Goal: Transaction & Acquisition: Subscribe to service/newsletter

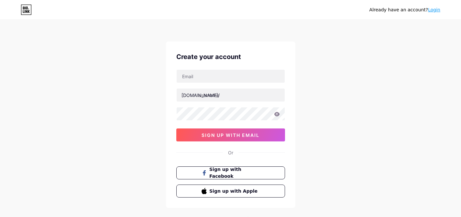
type input "[EMAIL_ADDRESS][DOMAIN_NAME]"
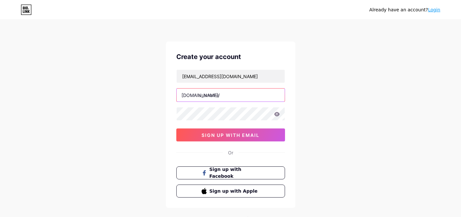
click at [217, 93] on input "text" at bounding box center [231, 94] width 108 height 13
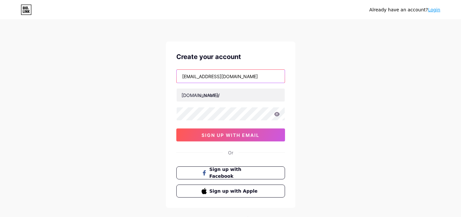
click at [233, 77] on input "[EMAIL_ADDRESS][DOMAIN_NAME]" at bounding box center [231, 76] width 108 height 13
drag, startPoint x: 231, startPoint y: 76, endPoint x: 164, endPoint y: 76, distance: 67.0
click at [164, 76] on div "Already have an account? Login Create your account heartstringspethospice@gmail…" at bounding box center [230, 124] width 461 height 248
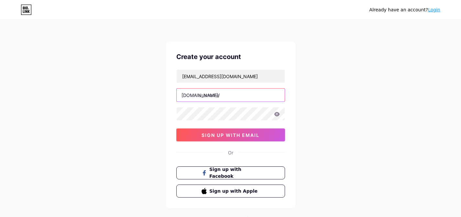
click at [222, 98] on input "text" at bounding box center [231, 94] width 108 height 13
paste input "heartstringspethospice"
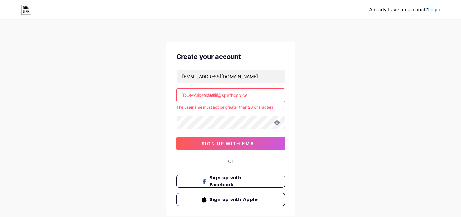
click at [275, 123] on icon at bounding box center [277, 122] width 6 height 4
click at [225, 96] on input "heartstringspethospice" at bounding box center [231, 94] width 108 height 13
drag, startPoint x: 223, startPoint y: 95, endPoint x: 263, endPoint y: 96, distance: 39.9
click at [263, 96] on input "heartstringspethospice" at bounding box center [231, 94] width 108 height 13
type input "heartstring"
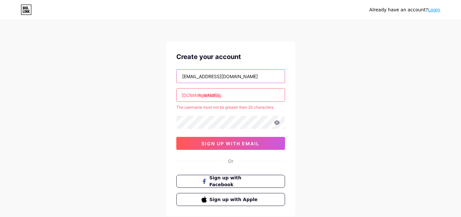
click at [267, 78] on input "[EMAIL_ADDRESS][DOMAIN_NAME]" at bounding box center [231, 76] width 108 height 13
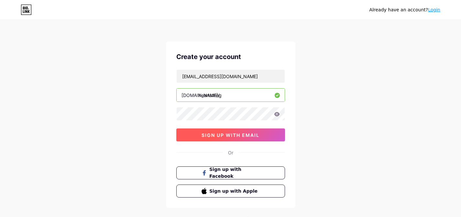
click at [239, 130] on button "sign up with email" at bounding box center [230, 134] width 109 height 13
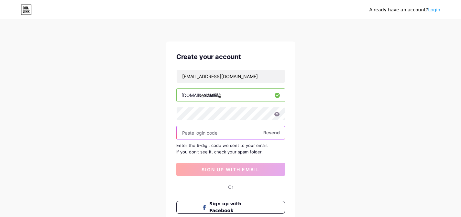
paste input "988003"
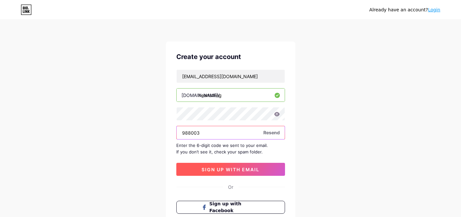
type input "988003"
click at [222, 167] on span "sign up with email" at bounding box center [231, 169] width 58 height 6
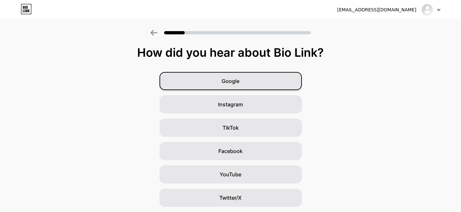
click at [233, 84] on span "Google" at bounding box center [231, 81] width 18 height 8
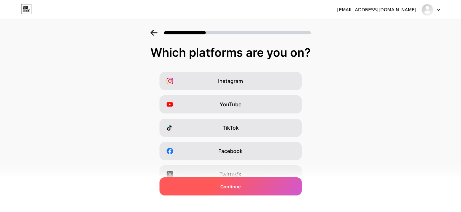
click at [241, 187] on span "Continue" at bounding box center [230, 186] width 20 height 7
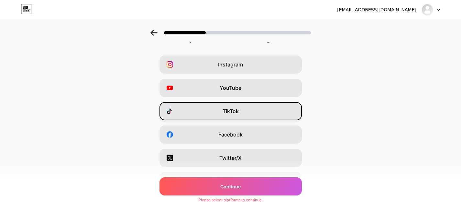
scroll to position [100, 0]
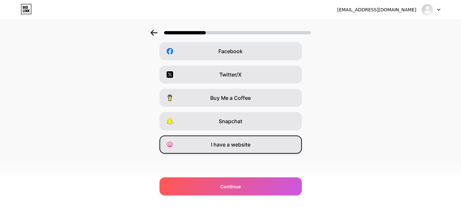
click at [236, 139] on div "I have a website" at bounding box center [231, 144] width 142 height 18
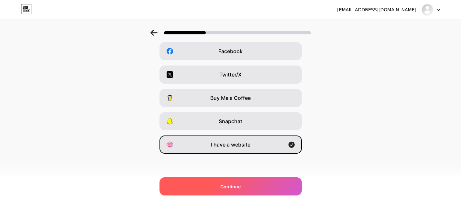
click at [241, 191] on div "Continue" at bounding box center [231, 186] width 142 height 18
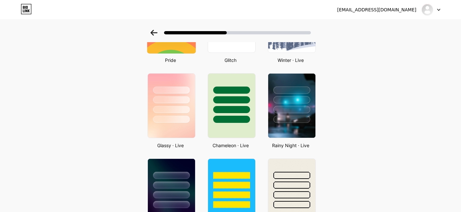
scroll to position [177, 0]
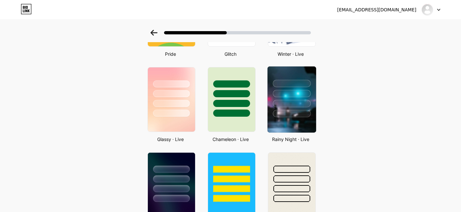
click at [295, 105] on div at bounding box center [292, 103] width 38 height 7
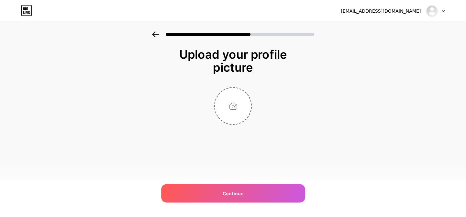
scroll to position [0, 0]
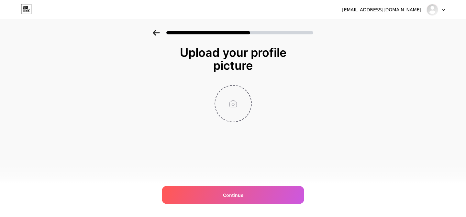
click at [235, 96] on input "file" at bounding box center [233, 103] width 36 height 36
type input "C:\fakepath\unnamed.png"
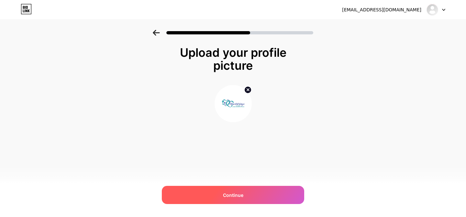
click at [233, 185] on div "Continue" at bounding box center [233, 194] width 142 height 18
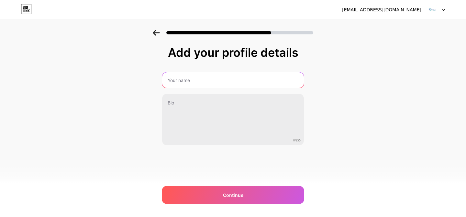
click at [228, 76] on input "text" at bounding box center [233, 80] width 142 height 16
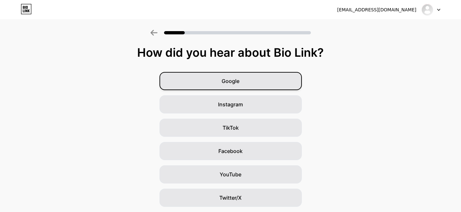
click at [199, 89] on div "Google" at bounding box center [231, 81] width 142 height 18
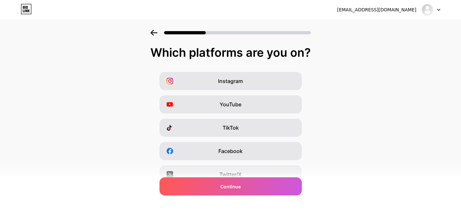
scroll to position [100, 0]
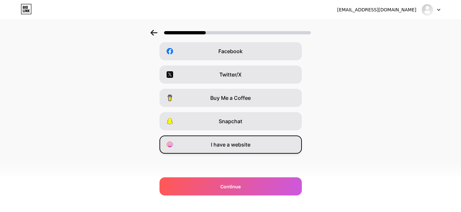
click at [237, 141] on span "I have a website" at bounding box center [230, 144] width 39 height 8
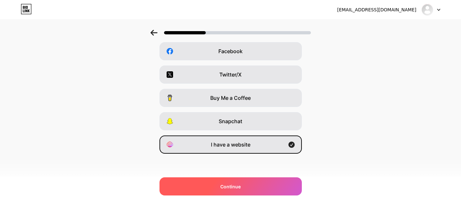
click at [245, 187] on div "Continue" at bounding box center [231, 186] width 142 height 18
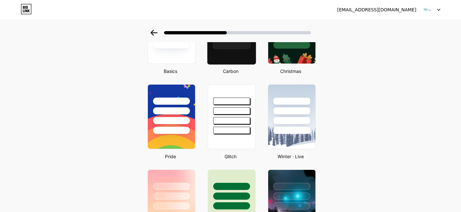
scroll to position [118, 0]
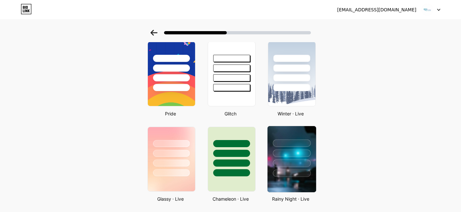
click at [290, 146] on div at bounding box center [292, 142] width 38 height 7
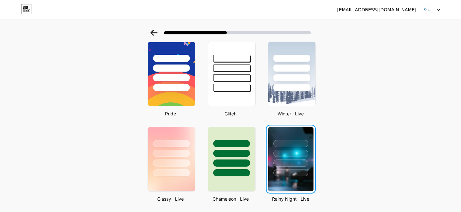
scroll to position [0, 0]
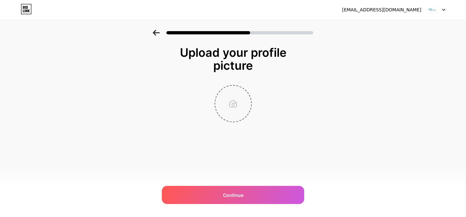
click at [229, 94] on input "file" at bounding box center [233, 103] width 36 height 36
type input "C:\fakepath\unnamed.png"
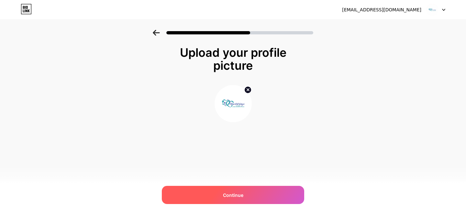
click at [238, 189] on div "Continue" at bounding box center [233, 194] width 142 height 18
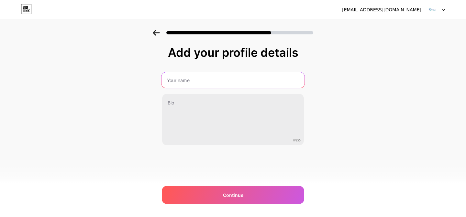
click at [222, 83] on input "text" at bounding box center [233, 80] width 143 height 16
click at [189, 79] on input "text" at bounding box center [233, 80] width 142 height 16
paste input "Heartstrings Pet Hospice"
type input "Heartstrings Pet Hospice"
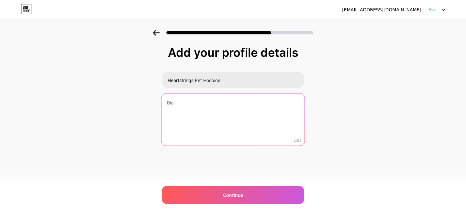
click at [190, 96] on textarea at bounding box center [233, 119] width 143 height 53
paste textarea "Heartstrings Pet Hospice offers compassionate at home pet euthanasia in Knoxvil…"
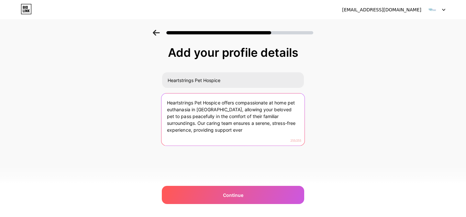
click at [208, 131] on textarea "Heartstrings Pet Hospice offers compassionate at home pet euthanasia in Knoxvil…" at bounding box center [233, 119] width 143 height 53
drag, startPoint x: 207, startPoint y: 130, endPoint x: 223, endPoint y: 133, distance: 16.8
click at [223, 133] on textarea "Heartstrings Pet Hospice offers compassionate at home pet euthanasia in Knoxvil…" at bounding box center [233, 119] width 143 height 53
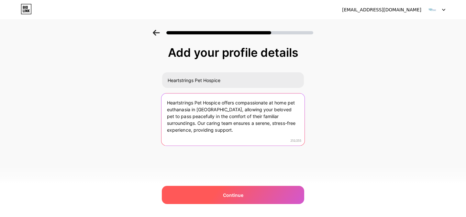
type textarea "Heartstrings Pet Hospice offers compassionate at home pet euthanasia in Knoxvil…"
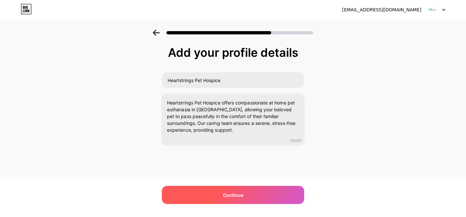
click at [231, 196] on span "Continue" at bounding box center [233, 194] width 20 height 7
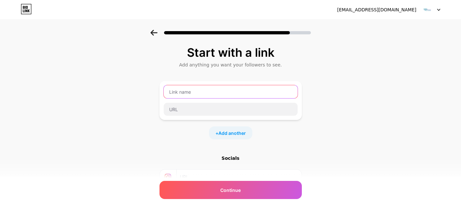
click at [222, 95] on input "text" at bounding box center [231, 91] width 134 height 13
type input "Website"
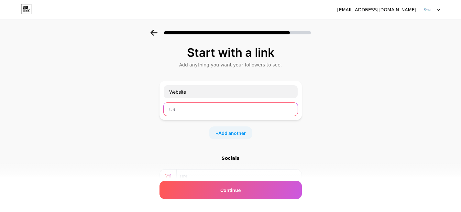
click at [203, 109] on input "text" at bounding box center [231, 109] width 134 height 13
paste input "https://heartstringspethospice.com/knoxville-in-home-veterinarians/"
type input "https://heartstringspethospice.com/knoxville-in-home-veterinarians/"
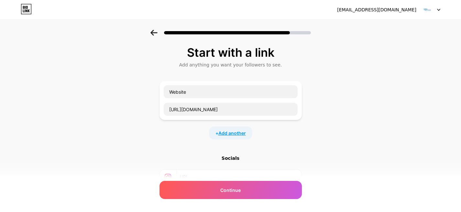
click at [225, 132] on span "Add another" at bounding box center [232, 132] width 28 height 7
click at [217, 132] on input "text" at bounding box center [231, 136] width 134 height 13
type input "Facebook"
click at [205, 150] on input "text" at bounding box center [231, 154] width 134 height 13
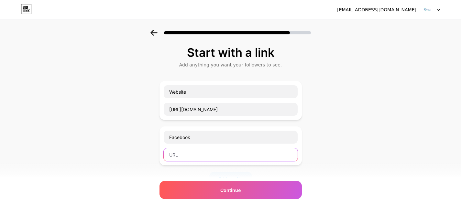
paste input "https://www.facebook.com/HeartstringsPetHospice"
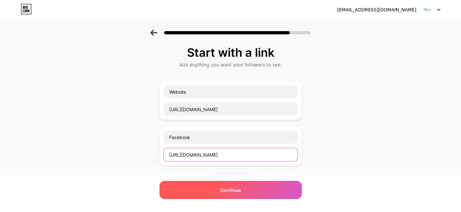
type input "https://www.facebook.com/HeartstringsPetHospice"
click at [222, 184] on div "Continue" at bounding box center [231, 190] width 142 height 18
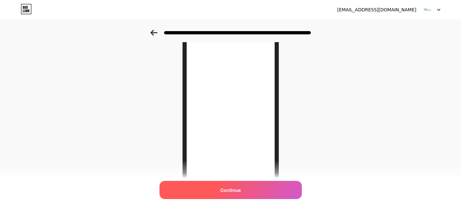
scroll to position [67, 0]
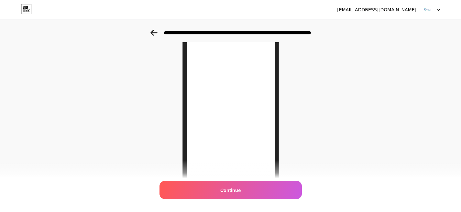
click at [249, 199] on div "Looking Good! Continue" at bounding box center [230, 105] width 113 height 253
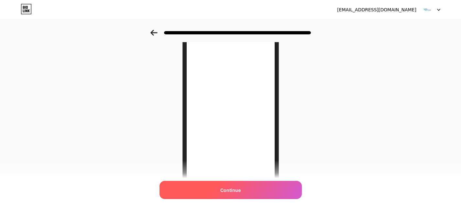
click at [250, 196] on div "Continue" at bounding box center [231, 190] width 142 height 18
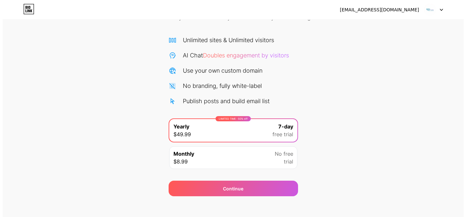
scroll to position [44, 0]
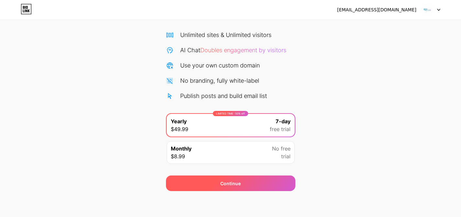
click at [236, 180] on div "Continue" at bounding box center [230, 183] width 20 height 7
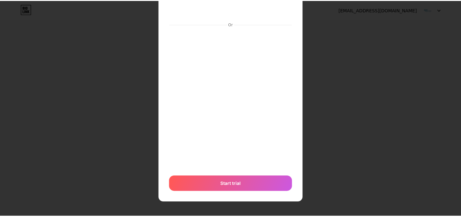
scroll to position [0, 0]
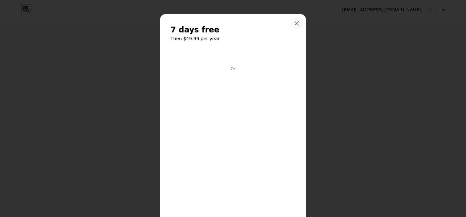
click at [296, 26] on icon at bounding box center [296, 23] width 5 height 5
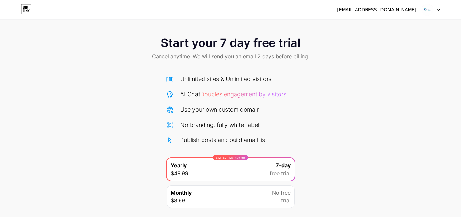
click at [435, 11] on div at bounding box center [431, 10] width 19 height 12
click at [420, 12] on div "[EMAIL_ADDRESS][DOMAIN_NAME]" at bounding box center [388, 10] width 103 height 12
click at [404, 10] on div "[EMAIL_ADDRESS][DOMAIN_NAME]" at bounding box center [376, 9] width 79 height 7
click at [29, 14] on icon at bounding box center [26, 9] width 10 height 10
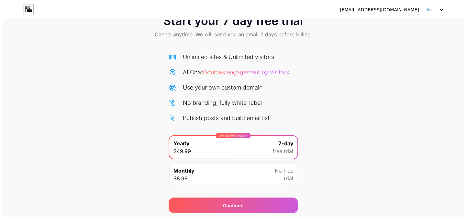
scroll to position [44, 0]
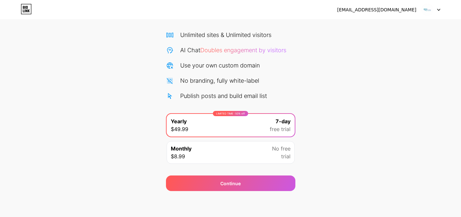
click at [229, 142] on div "Monthly $8.99 No free trial" at bounding box center [231, 152] width 128 height 23
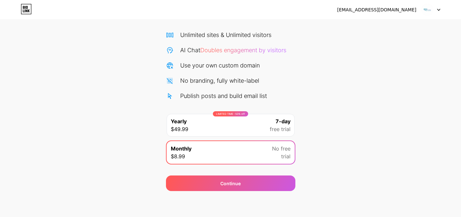
click at [225, 122] on div "LIMITED TIME : 50% off Yearly $49.99 7-day free trial" at bounding box center [231, 125] width 128 height 23
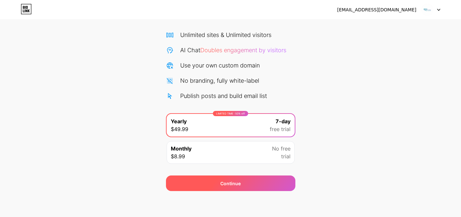
click at [238, 186] on div "Continue" at bounding box center [230, 183] width 20 height 7
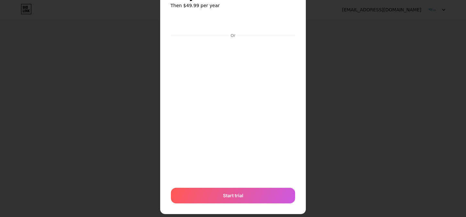
scroll to position [44, 0]
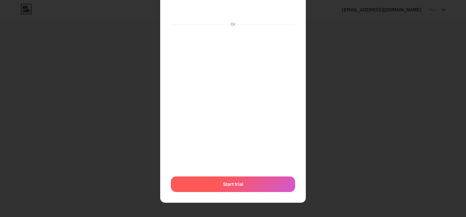
click at [244, 181] on div "Start trial" at bounding box center [233, 184] width 124 height 16
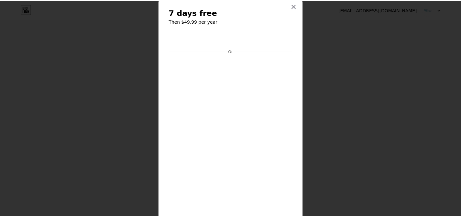
scroll to position [1, 0]
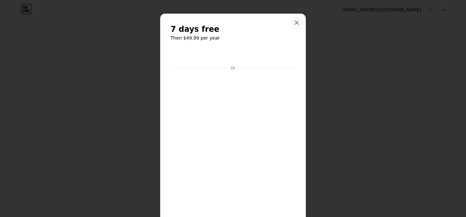
click at [299, 19] on div at bounding box center [297, 23] width 12 height 12
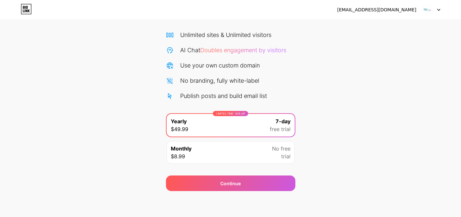
scroll to position [0, 0]
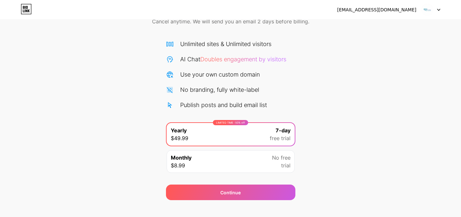
scroll to position [44, 0]
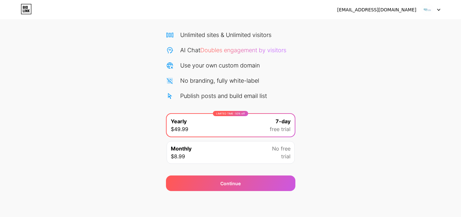
click at [232, 145] on div "Monthly $8.99 No free trial" at bounding box center [231, 152] width 128 height 23
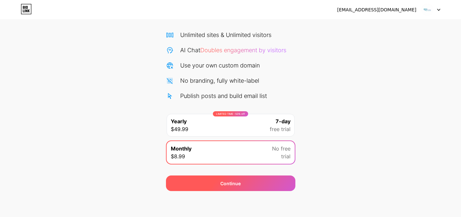
click at [237, 186] on div "Continue" at bounding box center [230, 183] width 20 height 7
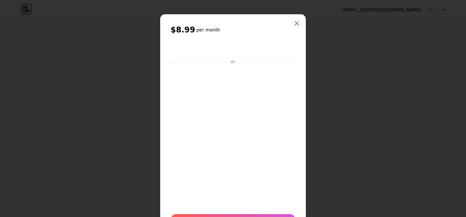
click at [295, 23] on icon at bounding box center [297, 24] width 4 height 4
